Goal: Find specific page/section: Find specific page/section

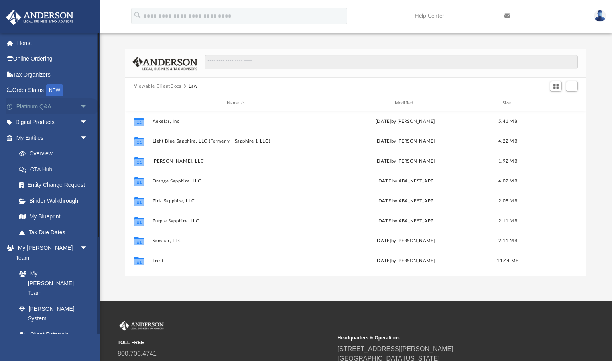
scroll to position [181, 461]
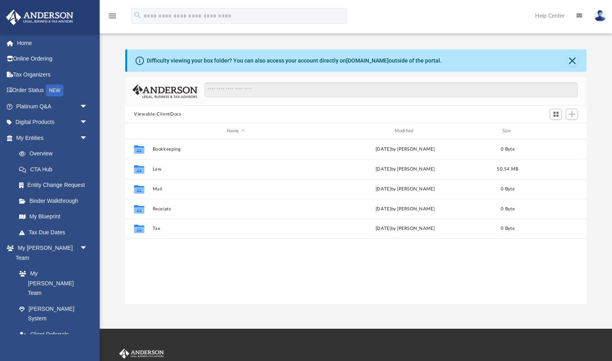
scroll to position [181, 461]
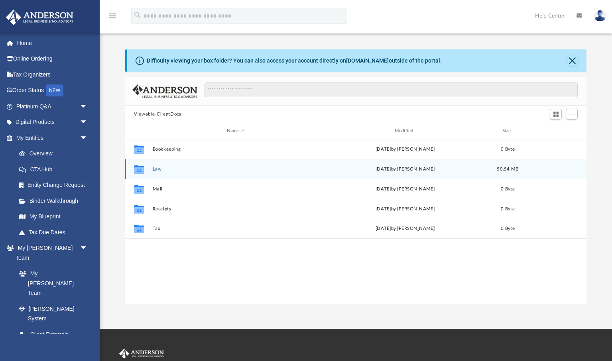
click at [155, 170] on button "Law" at bounding box center [236, 169] width 166 height 5
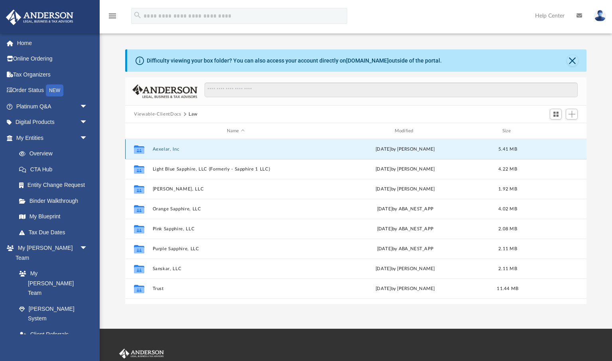
click at [167, 149] on button "Aexelar, Inc" at bounding box center [236, 149] width 166 height 5
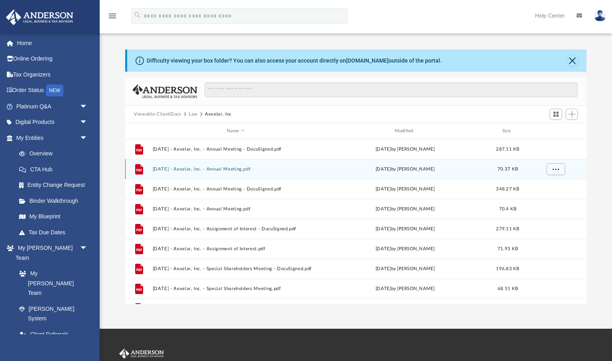
click at [224, 169] on button "2023.12.30 - Aexelar, Inc. - Annual Meeting.pdf" at bounding box center [236, 169] width 166 height 5
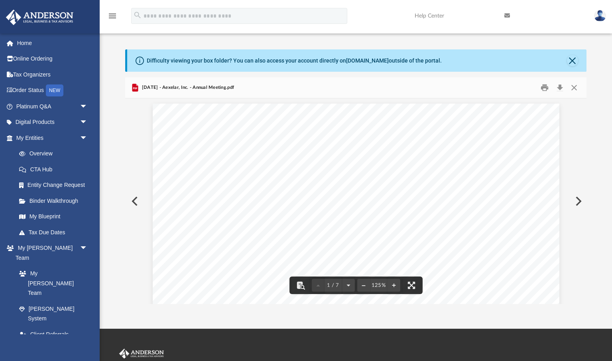
scroll to position [0, 0]
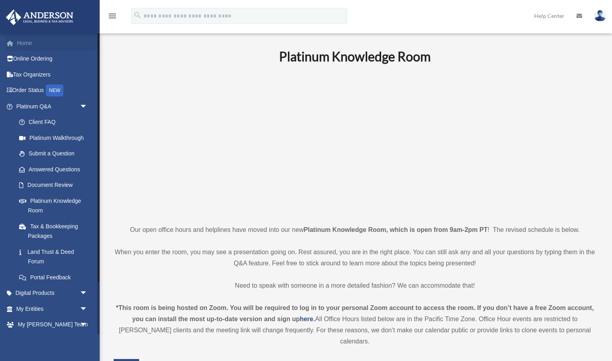
click at [27, 43] on link "Home" at bounding box center [53, 43] width 94 height 16
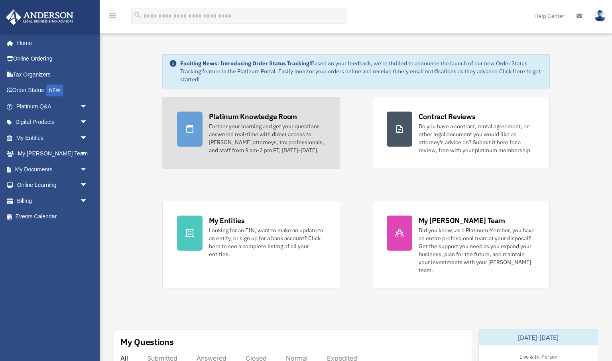
click at [250, 120] on div "Platinum Knowledge Room" at bounding box center [253, 117] width 88 height 10
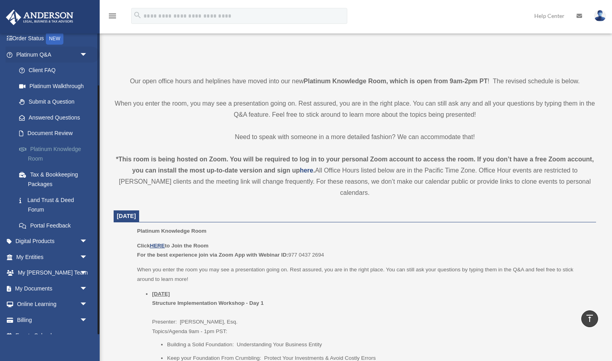
scroll to position [63, 0]
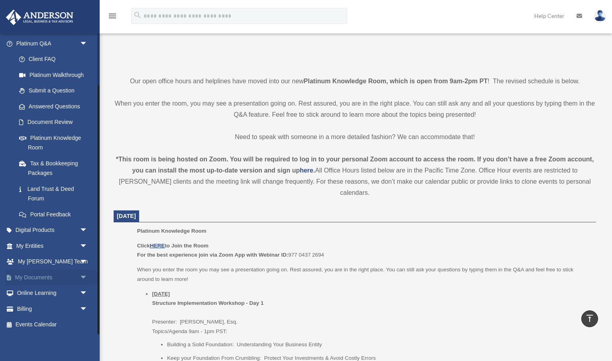
click at [84, 277] on span "arrow_drop_down" at bounding box center [88, 277] width 16 height 16
click at [29, 295] on link "Box" at bounding box center [55, 293] width 88 height 16
click at [31, 294] on link "Box" at bounding box center [55, 293] width 88 height 16
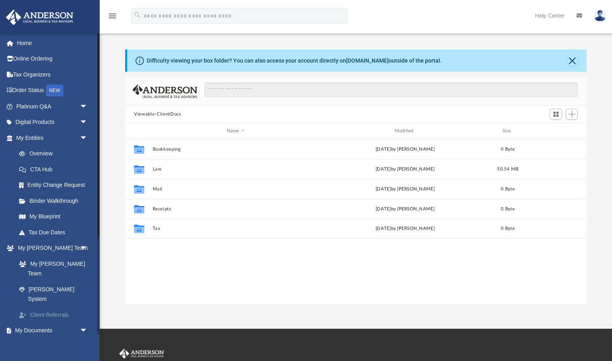
scroll to position [181, 461]
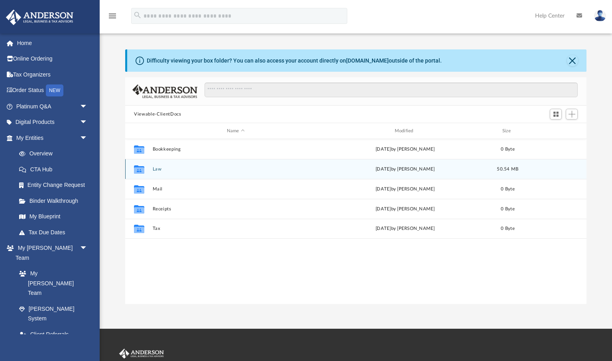
click at [159, 169] on button "Law" at bounding box center [236, 169] width 166 height 5
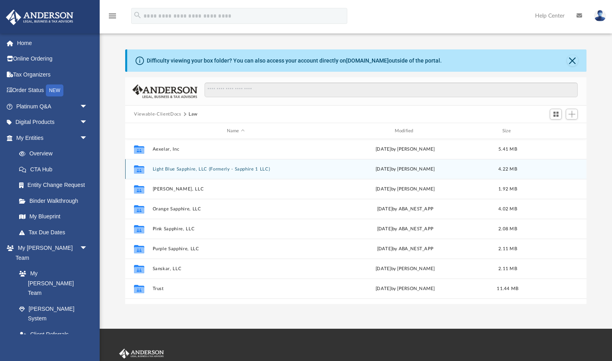
click at [167, 169] on button "Light Blue Sapphire, LLC (Formerly - Sapphire 1 LLC)" at bounding box center [236, 169] width 166 height 5
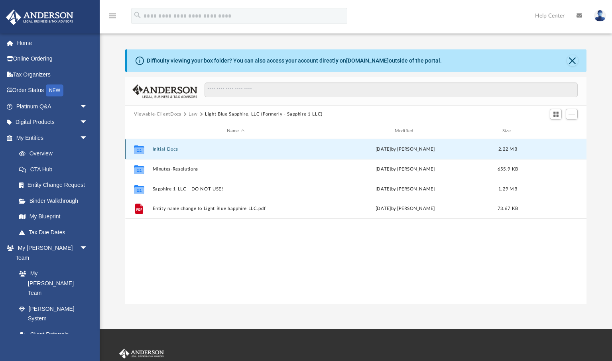
click at [165, 149] on button "Initial Docs" at bounding box center [236, 149] width 166 height 5
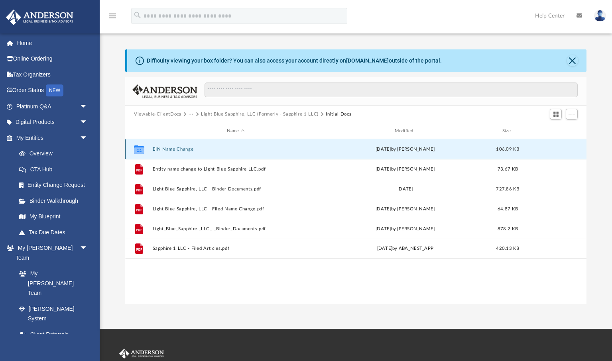
click at [161, 148] on button "EIN Name Change" at bounding box center [236, 149] width 166 height 5
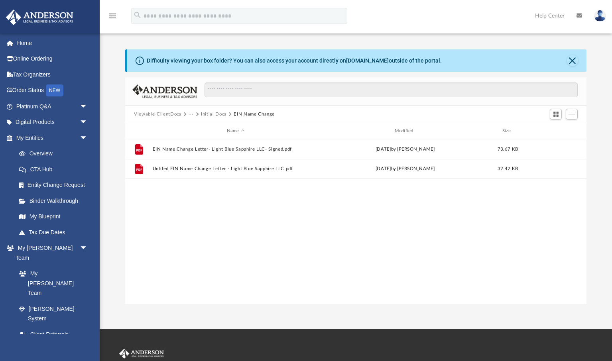
click at [209, 115] on button "Initial Docs" at bounding box center [214, 114] width 26 height 7
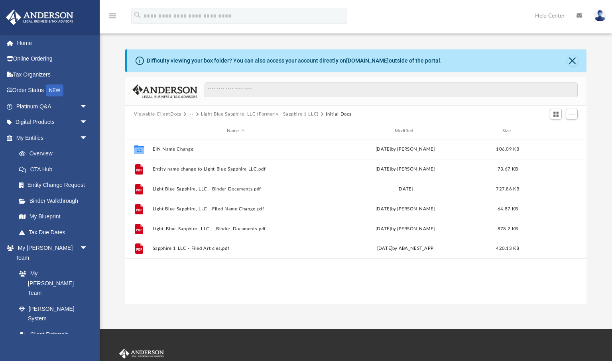
click at [173, 114] on button "Viewable-ClientDocs" at bounding box center [157, 114] width 47 height 7
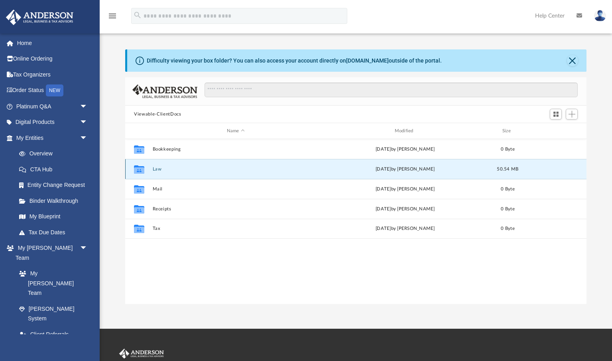
click at [158, 169] on button "Law" at bounding box center [236, 169] width 166 height 5
